Goal: Task Accomplishment & Management: Manage account settings

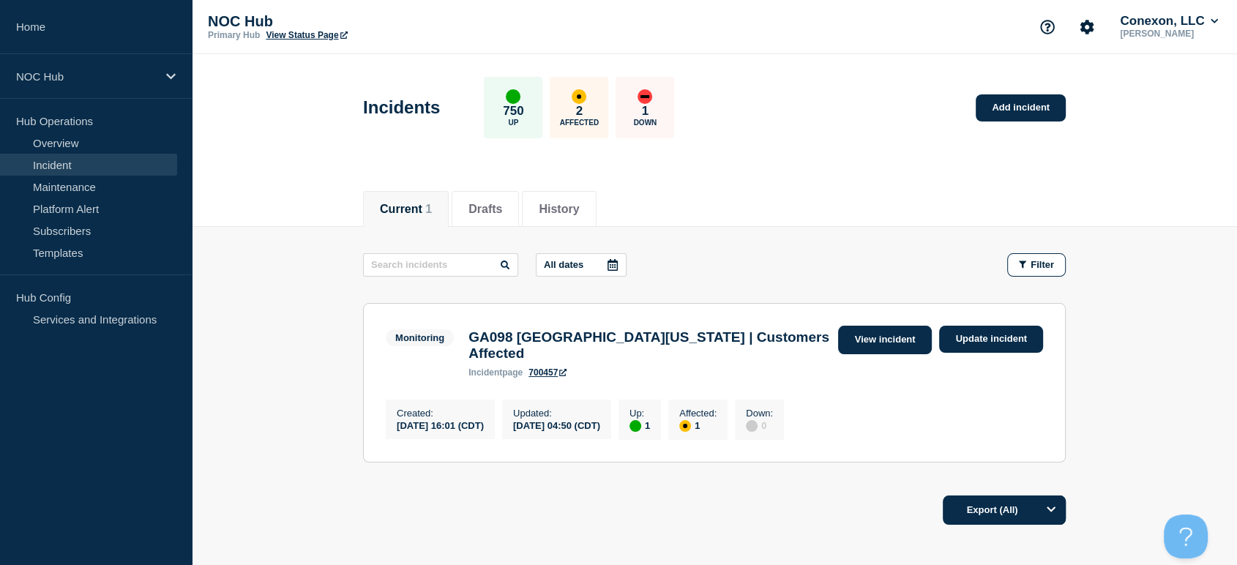
click at [874, 346] on link "View incident" at bounding box center [885, 340] width 94 height 29
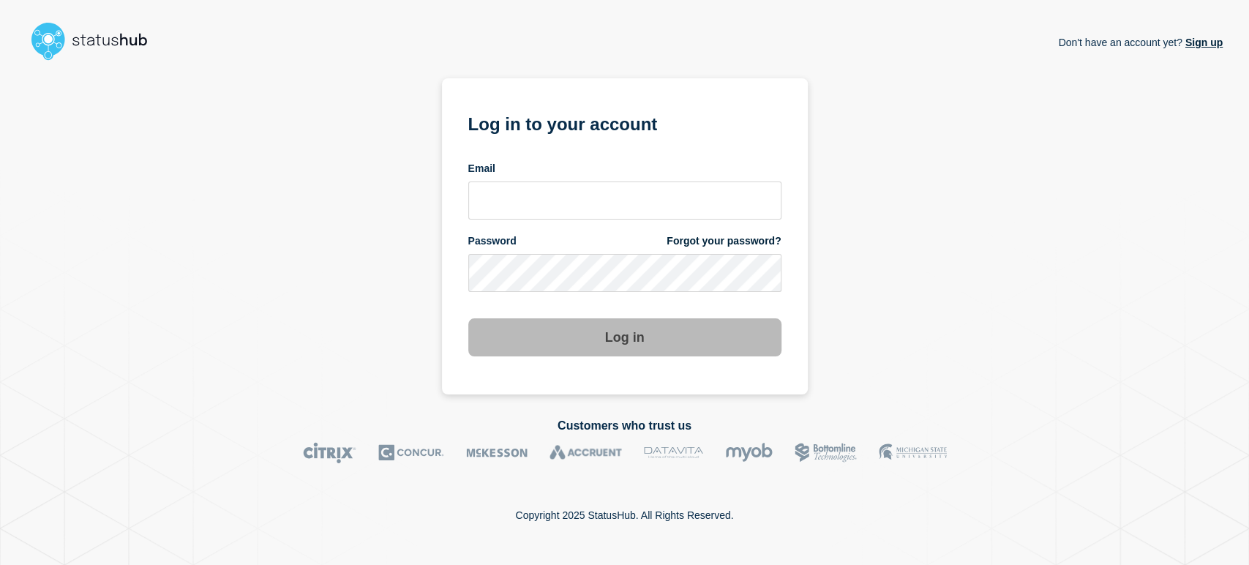
click at [550, 219] on form "Log in to your account Email Password Forgot your password? Log in" at bounding box center [624, 232] width 313 height 247
click at [552, 206] on input "email input" at bounding box center [624, 200] width 313 height 38
type input "sean.webb@conexon.us"
click at [468, 318] on button "Log in" at bounding box center [624, 337] width 313 height 38
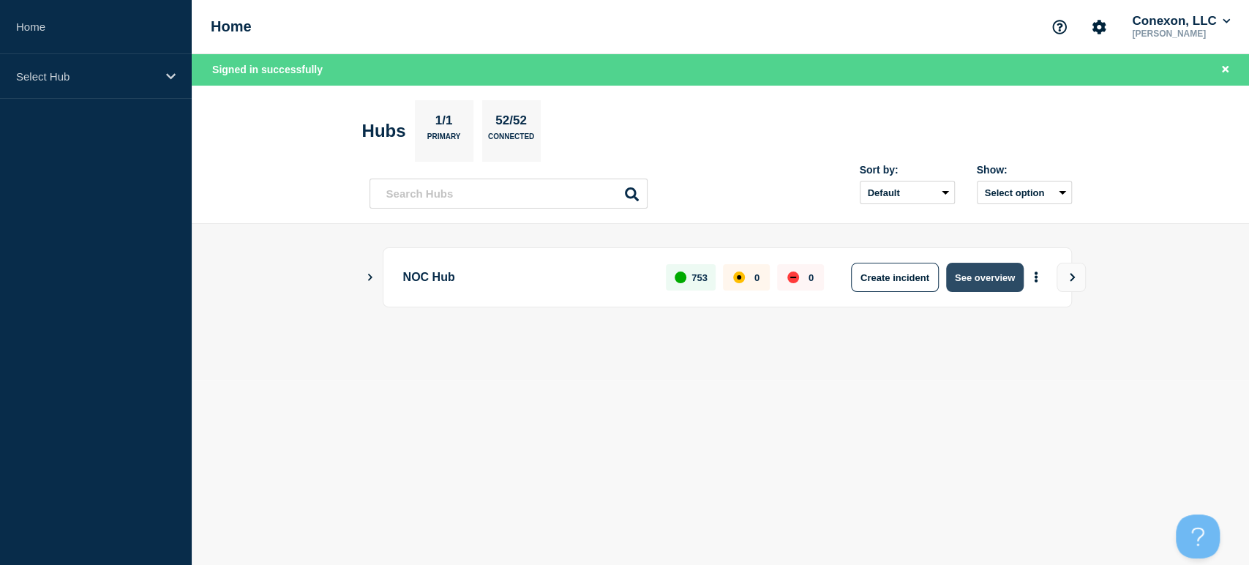
click at [965, 288] on button "See overview" at bounding box center [985, 277] width 78 height 29
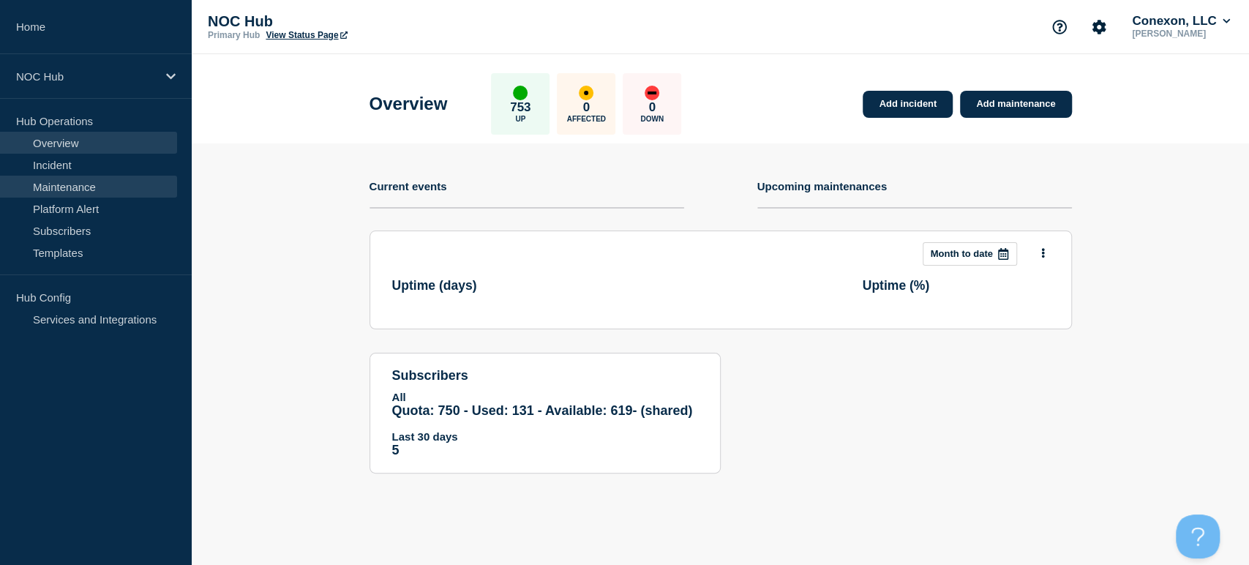
click at [59, 176] on link "Maintenance" at bounding box center [88, 187] width 177 height 22
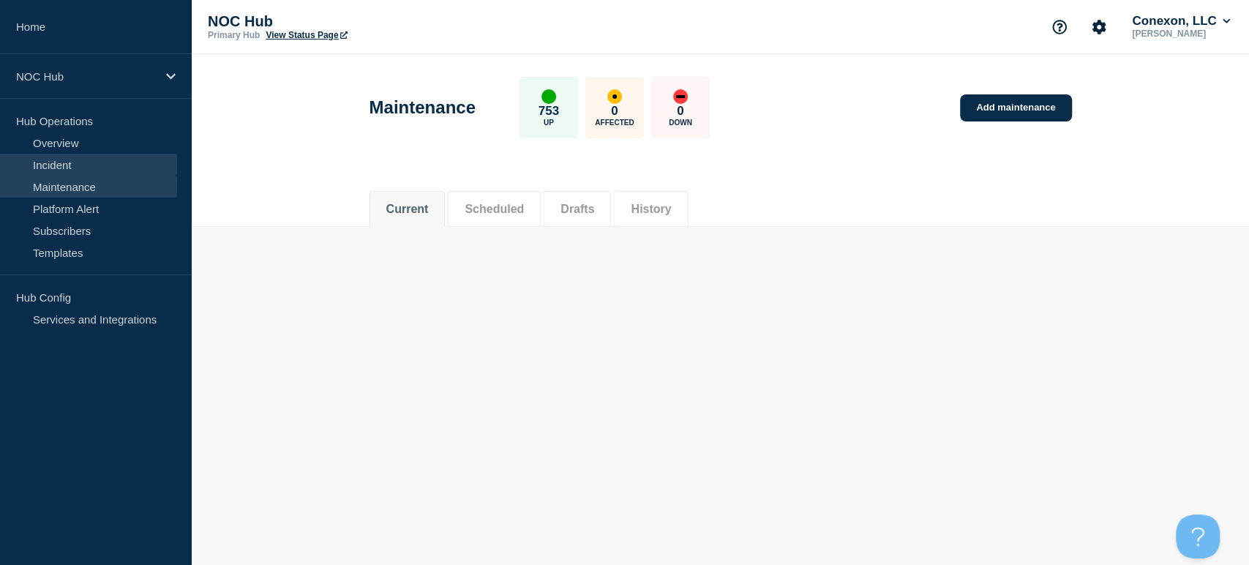
click at [59, 164] on link "Incident" at bounding box center [88, 165] width 177 height 22
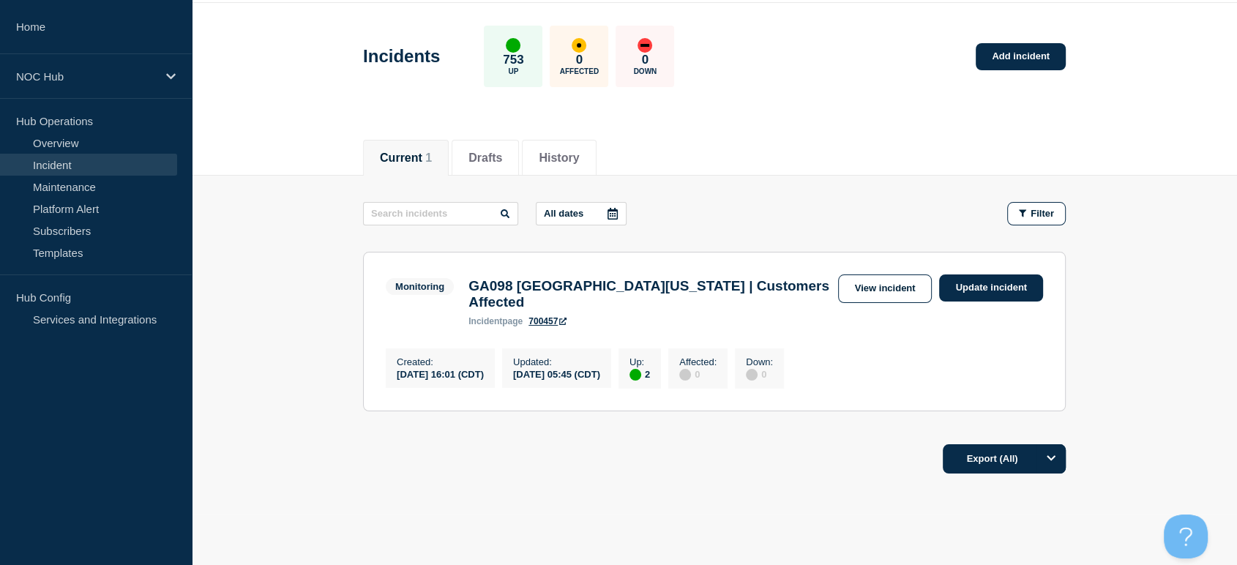
scroll to position [80, 0]
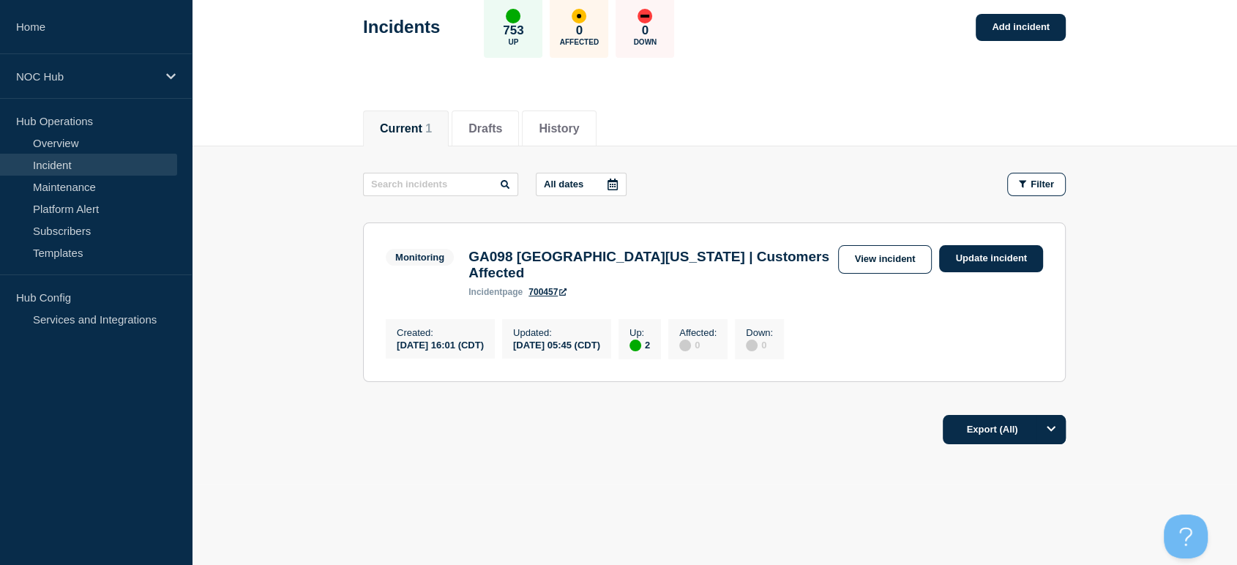
click at [850, 239] on section "Monitoring GA098 [GEOGRAPHIC_DATA][US_STATE] | Customers Affected incident page…" at bounding box center [714, 302] width 702 height 160
click at [852, 252] on link "View incident" at bounding box center [885, 259] width 94 height 29
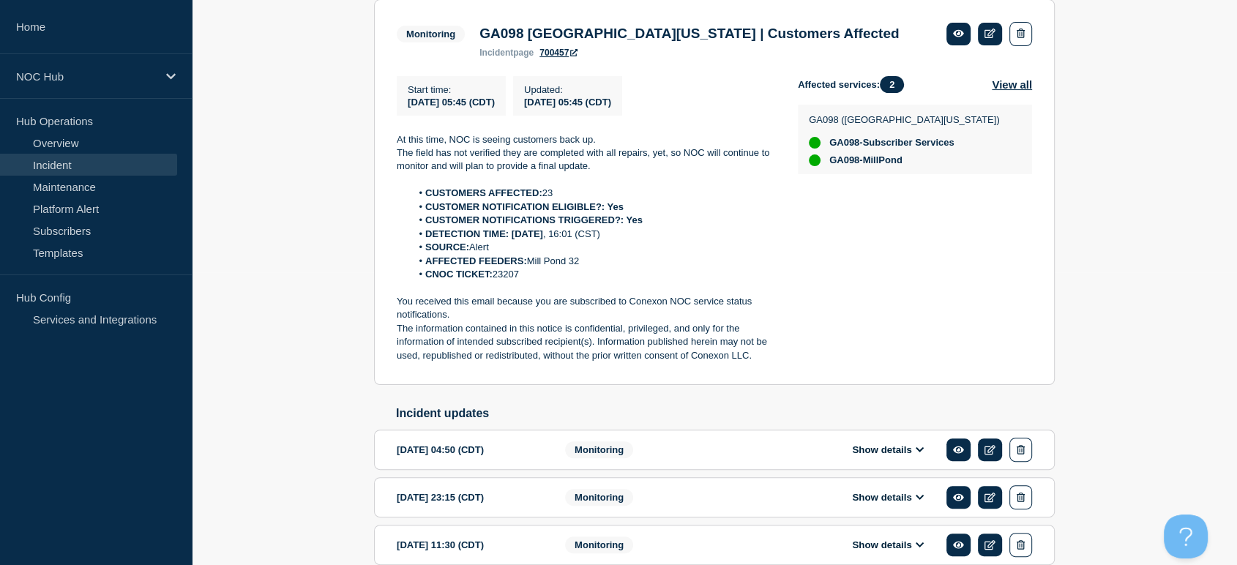
scroll to position [325, 0]
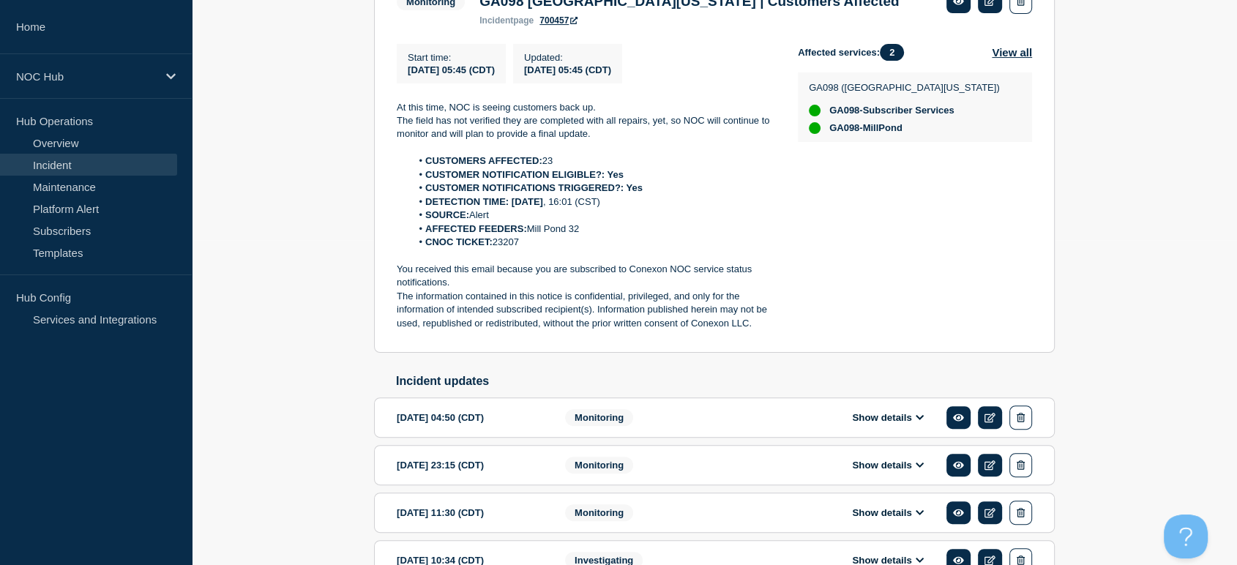
drag, startPoint x: 544, startPoint y: 244, endPoint x: 392, endPoint y: 113, distance: 200.7
click at [392, 113] on section "Monitoring GA098 [GEOGRAPHIC_DATA][US_STATE] | Customers Affected incident page…" at bounding box center [714, 160] width 680 height 386
copy div "At this time, NOC is seeing customers back up. The field has not verified they …"
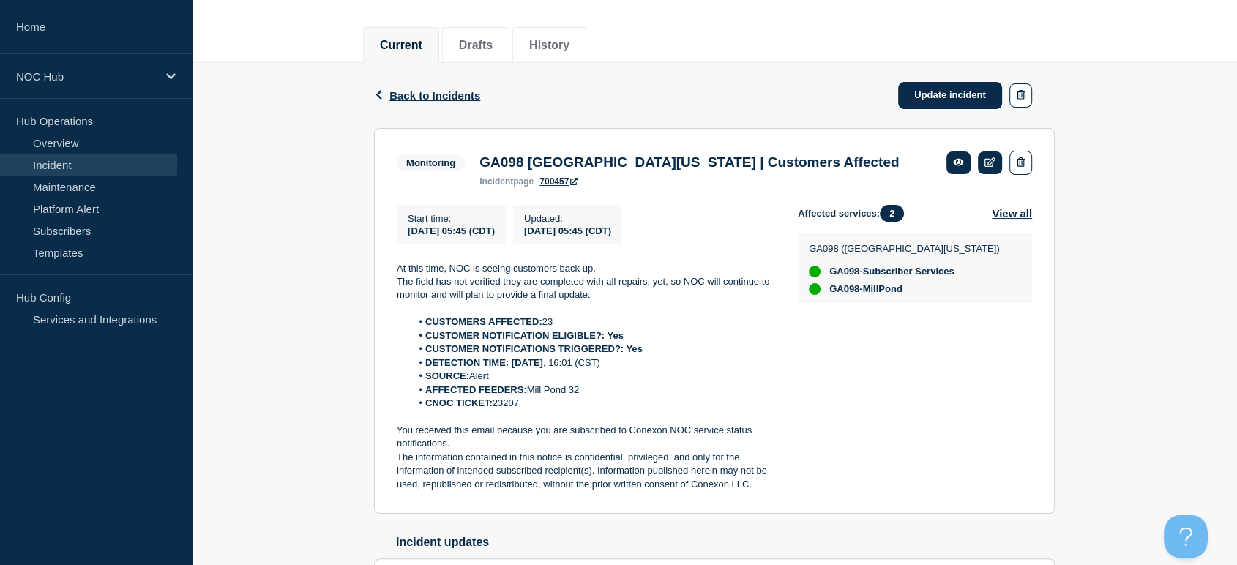
scroll to position [162, 0]
click at [939, 99] on link "Update incident" at bounding box center [950, 96] width 104 height 27
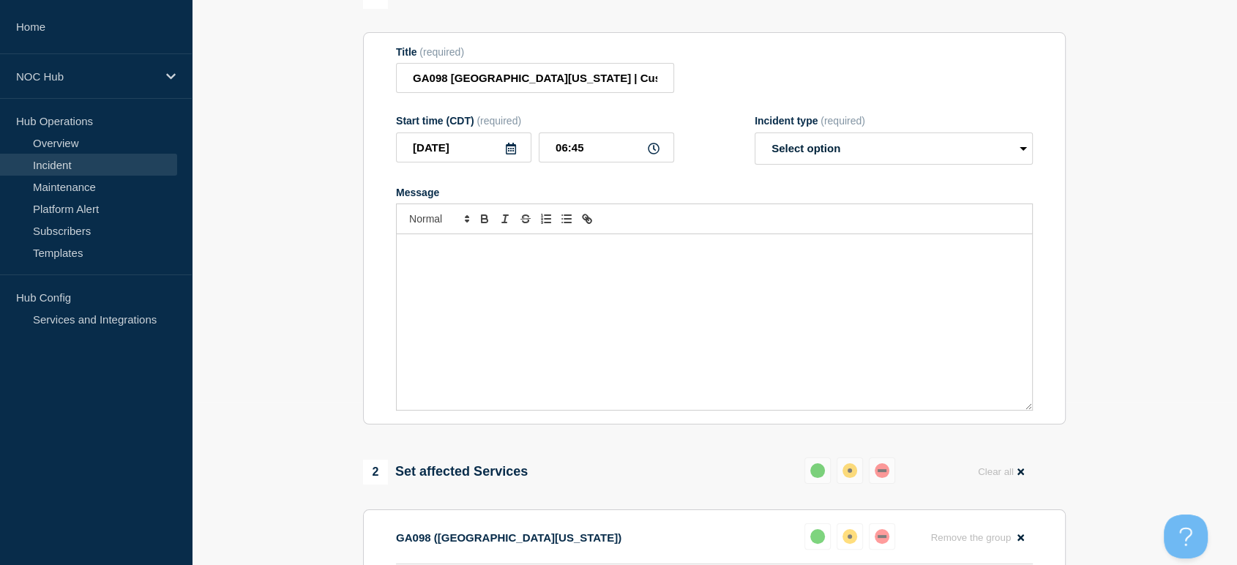
click at [524, 307] on div "Message" at bounding box center [714, 322] width 635 height 176
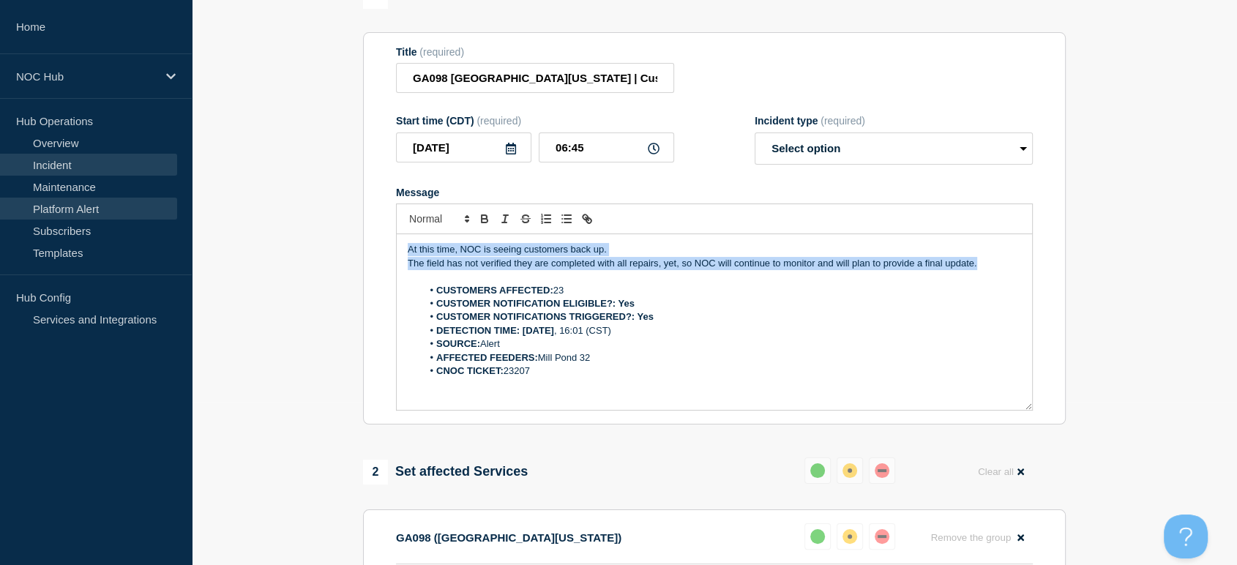
drag, startPoint x: 988, startPoint y: 267, endPoint x: 0, endPoint y: 198, distance: 990.9
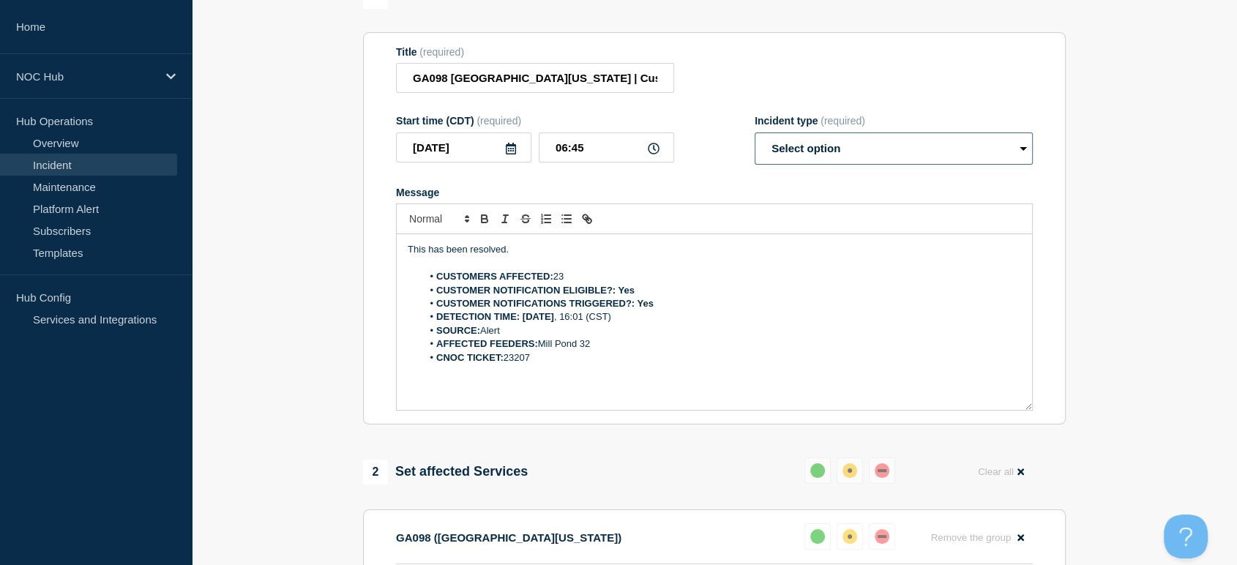
click at [767, 157] on select "Select option Investigating Identified Monitoring Resolved" at bounding box center [893, 148] width 278 height 32
select select "resolved"
click at [754, 140] on select "Select option Investigating Identified Monitoring Resolved" at bounding box center [893, 148] width 278 height 32
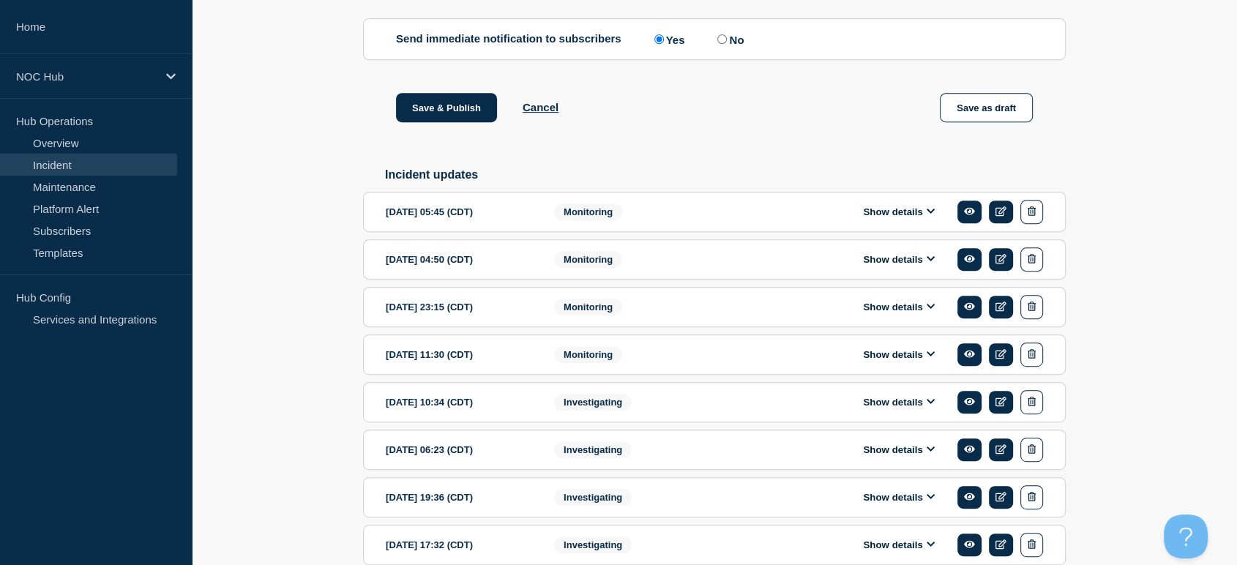
scroll to position [650, 0]
click at [726, 44] on input "No" at bounding box center [722, 39] width 10 height 10
radio input "true"
radio input "false"
click at [421, 113] on button "Save & Publish" at bounding box center [446, 107] width 101 height 29
